Goal: Task Accomplishment & Management: Manage account settings

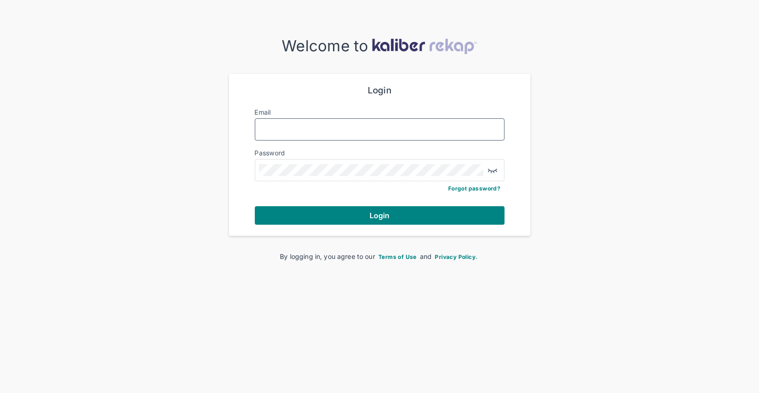
click at [287, 124] on input "Email" at bounding box center [379, 130] width 241 height 12
type input "**********"
click at [297, 178] on div at bounding box center [380, 170] width 250 height 22
click at [255, 206] on button "Login" at bounding box center [380, 215] width 250 height 19
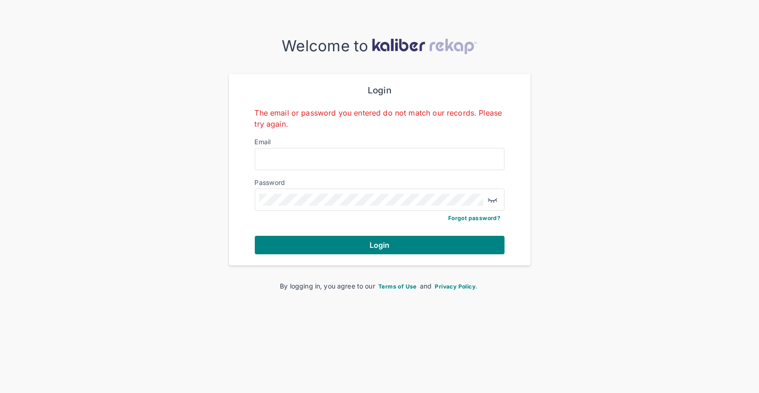
drag, startPoint x: 260, startPoint y: 171, endPoint x: 270, endPoint y: 165, distance: 10.8
click at [261, 171] on form "Login The email or password you entered do not match our records. Please try ag…" at bounding box center [380, 169] width 250 height 169
click at [271, 164] on input "Email" at bounding box center [379, 159] width 241 height 12
type input "**********"
click at [255, 236] on button "Login" at bounding box center [380, 245] width 250 height 19
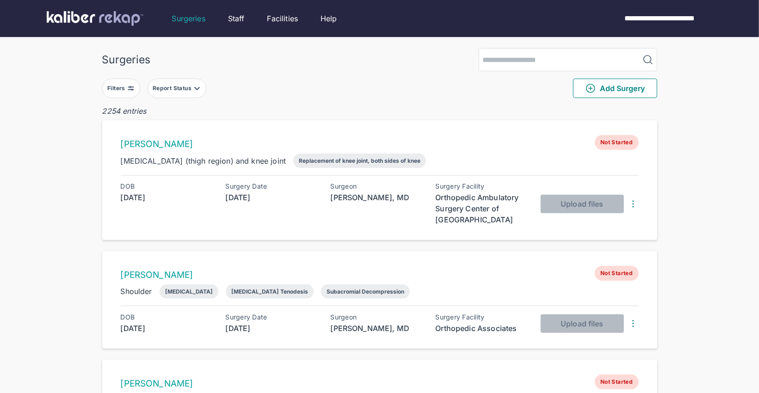
click at [130, 93] on button "Filters" at bounding box center [121, 88] width 38 height 19
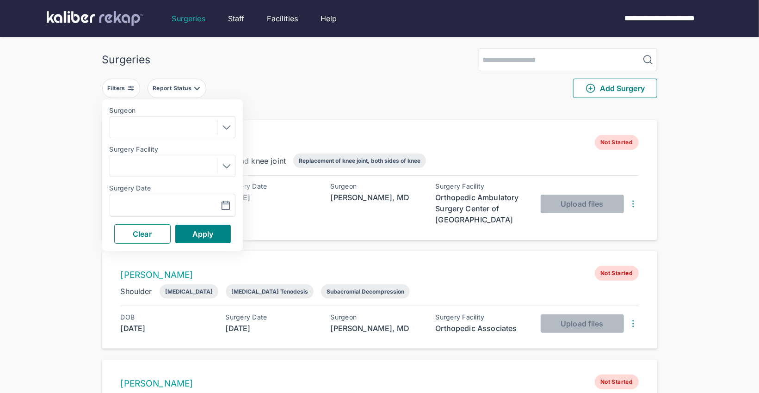
click at [226, 136] on div at bounding box center [173, 127] width 126 height 22
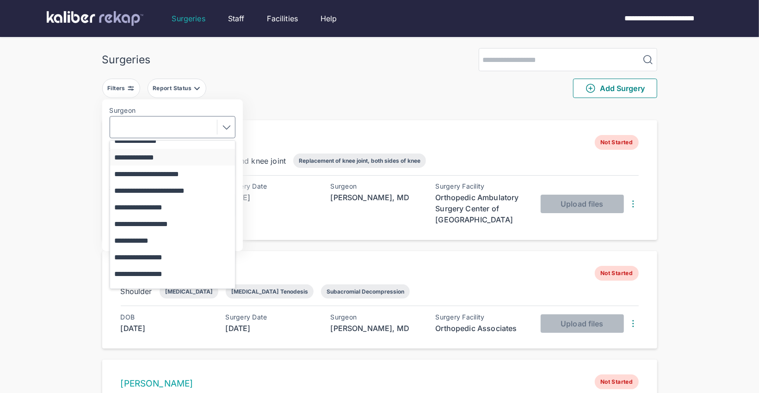
scroll to position [112, 0]
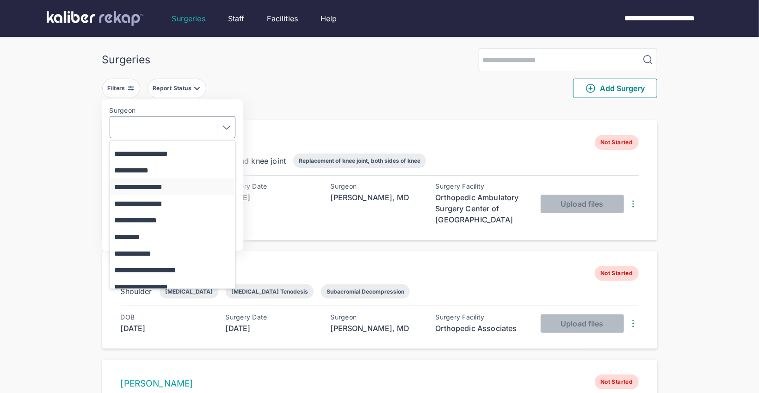
click at [166, 186] on button "**********" at bounding box center [177, 187] width 134 height 17
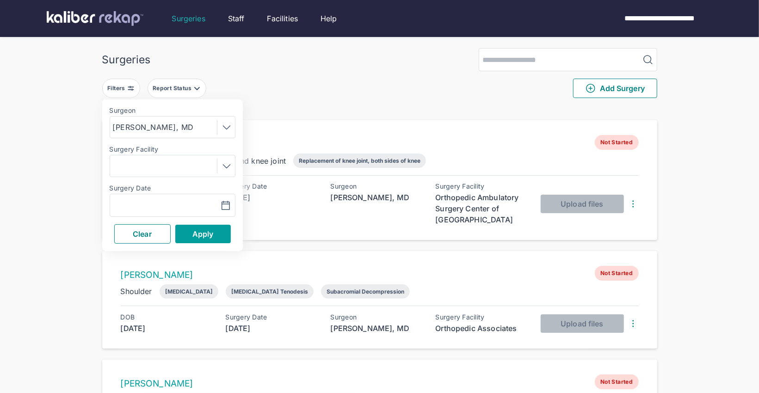
click at [208, 240] on button "Apply" at bounding box center [203, 234] width 56 height 19
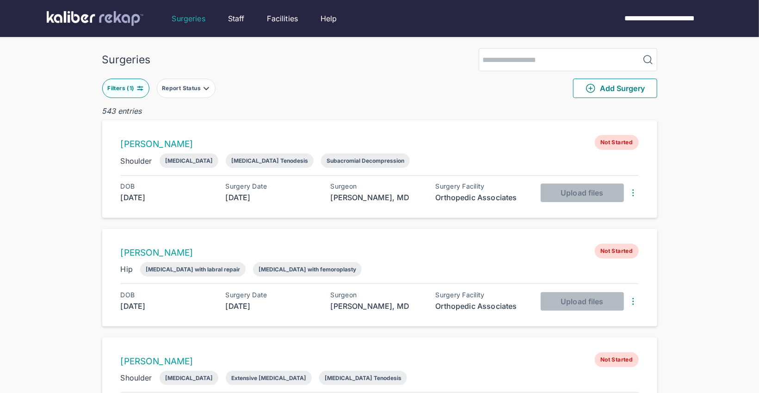
click at [173, 88] on div "Report Status" at bounding box center [182, 88] width 41 height 7
click at [188, 113] on label "Not Started" at bounding box center [227, 111] width 126 height 9
click at [400, 124] on div "[PERSON_NAME] Not Started Shoulder [MEDICAL_DATA] [MEDICAL_DATA] Tenodesis Suba…" at bounding box center [379, 169] width 555 height 98
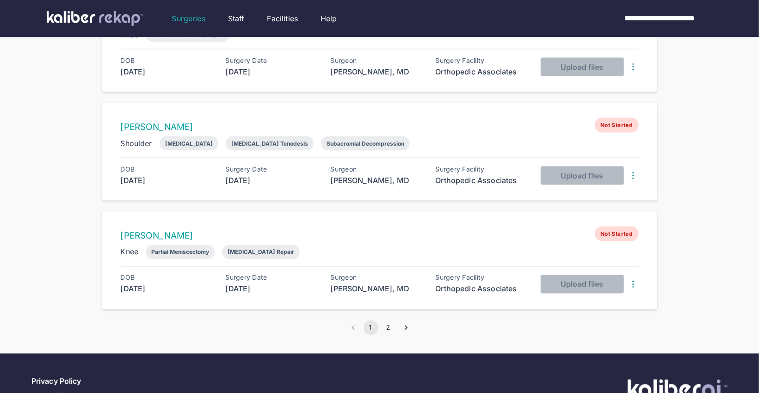
scroll to position [933, 0]
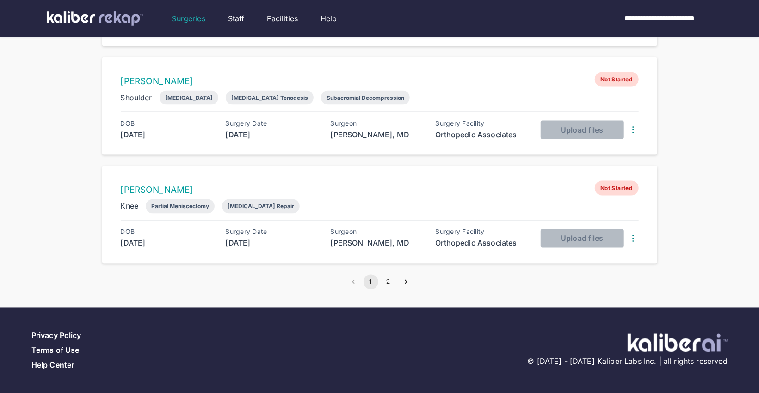
click at [387, 283] on button "2" at bounding box center [388, 282] width 15 height 15
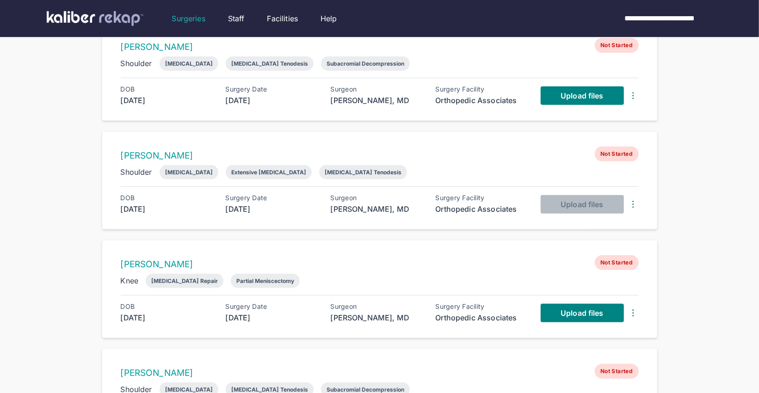
scroll to position [240, 0]
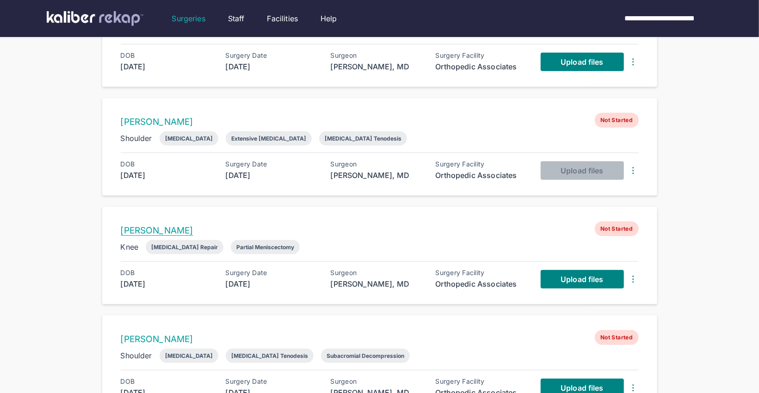
click at [171, 235] on link "[PERSON_NAME]" at bounding box center [157, 230] width 73 height 11
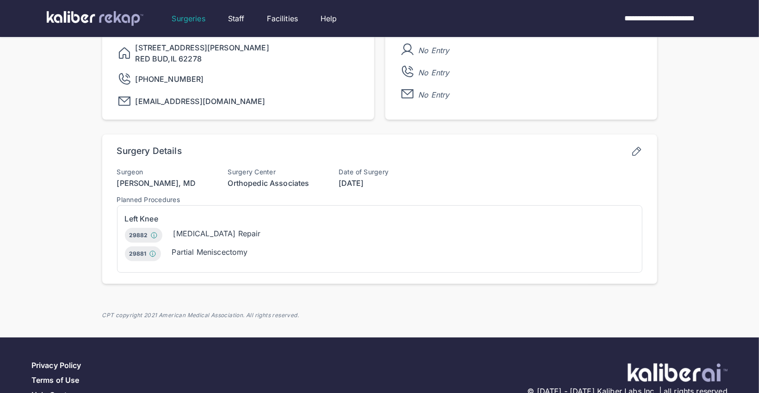
scroll to position [189, 0]
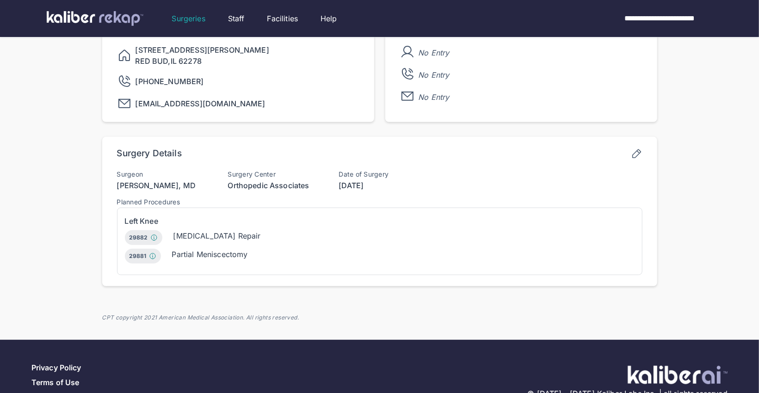
click at [636, 155] on icon at bounding box center [637, 154] width 12 height 12
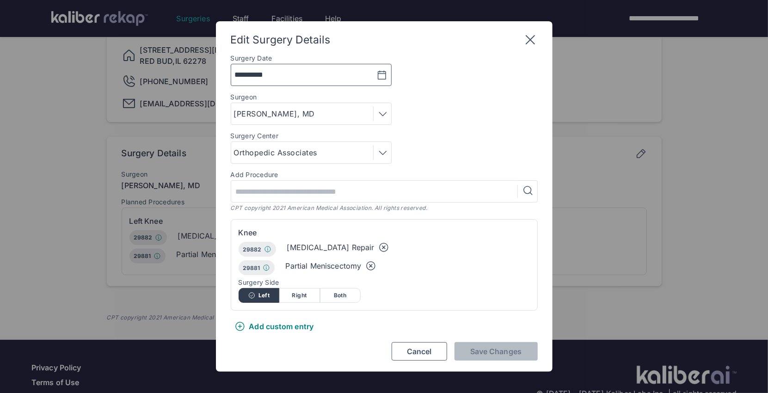
click at [381, 79] on icon "button" at bounding box center [382, 75] width 8 height 8
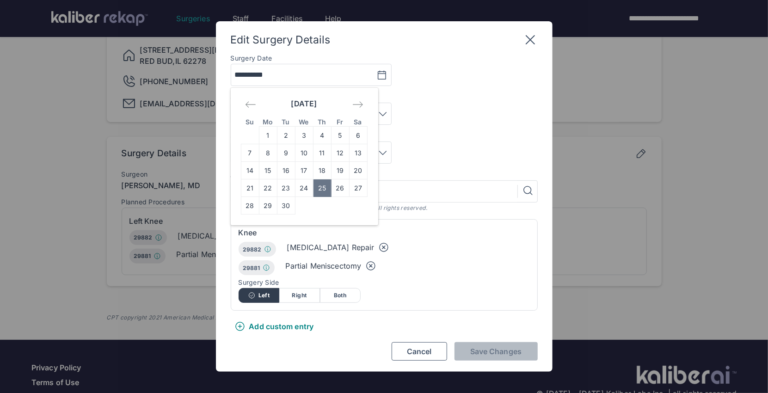
click at [357, 102] on icon "Move forward to switch to the next month." at bounding box center [358, 104] width 11 height 11
click at [326, 133] on td "2" at bounding box center [322, 136] width 18 height 18
type input "**********"
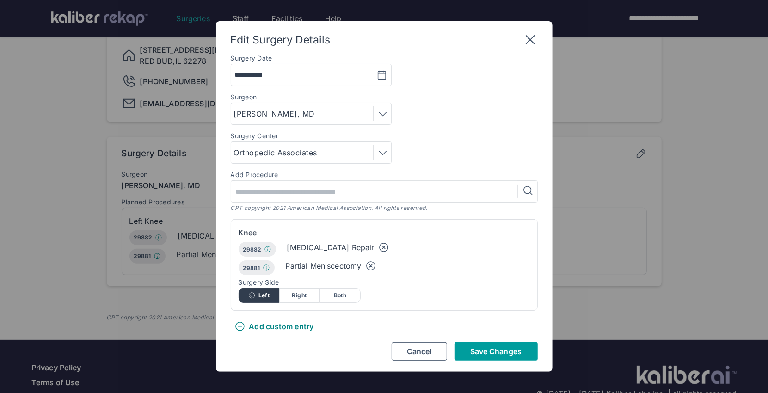
click at [501, 353] on span "Save Changes" at bounding box center [495, 351] width 51 height 9
